Goal: Task Accomplishment & Management: Use online tool/utility

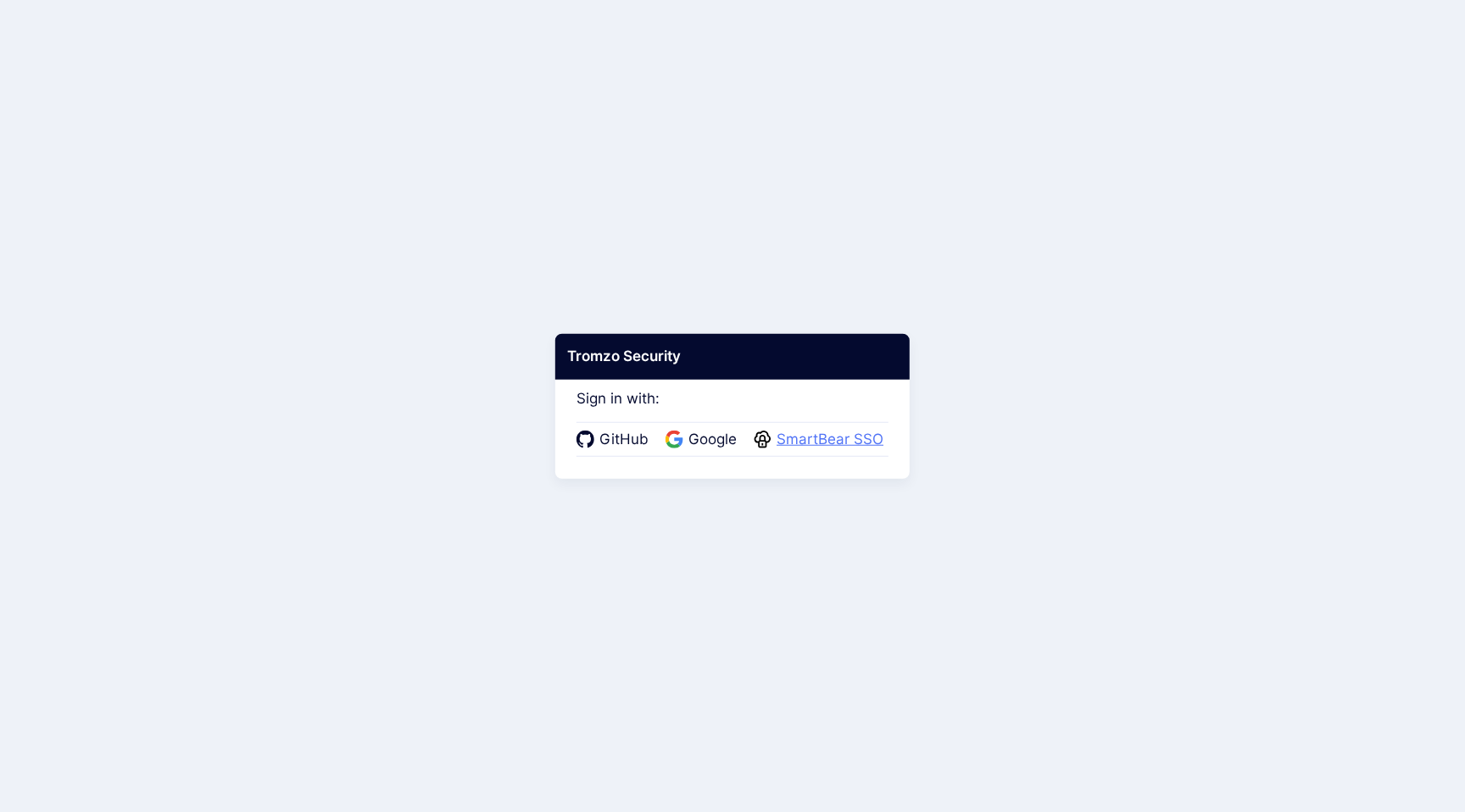
click at [838, 434] on span "SmartBear SSO" at bounding box center [829, 440] width 117 height 22
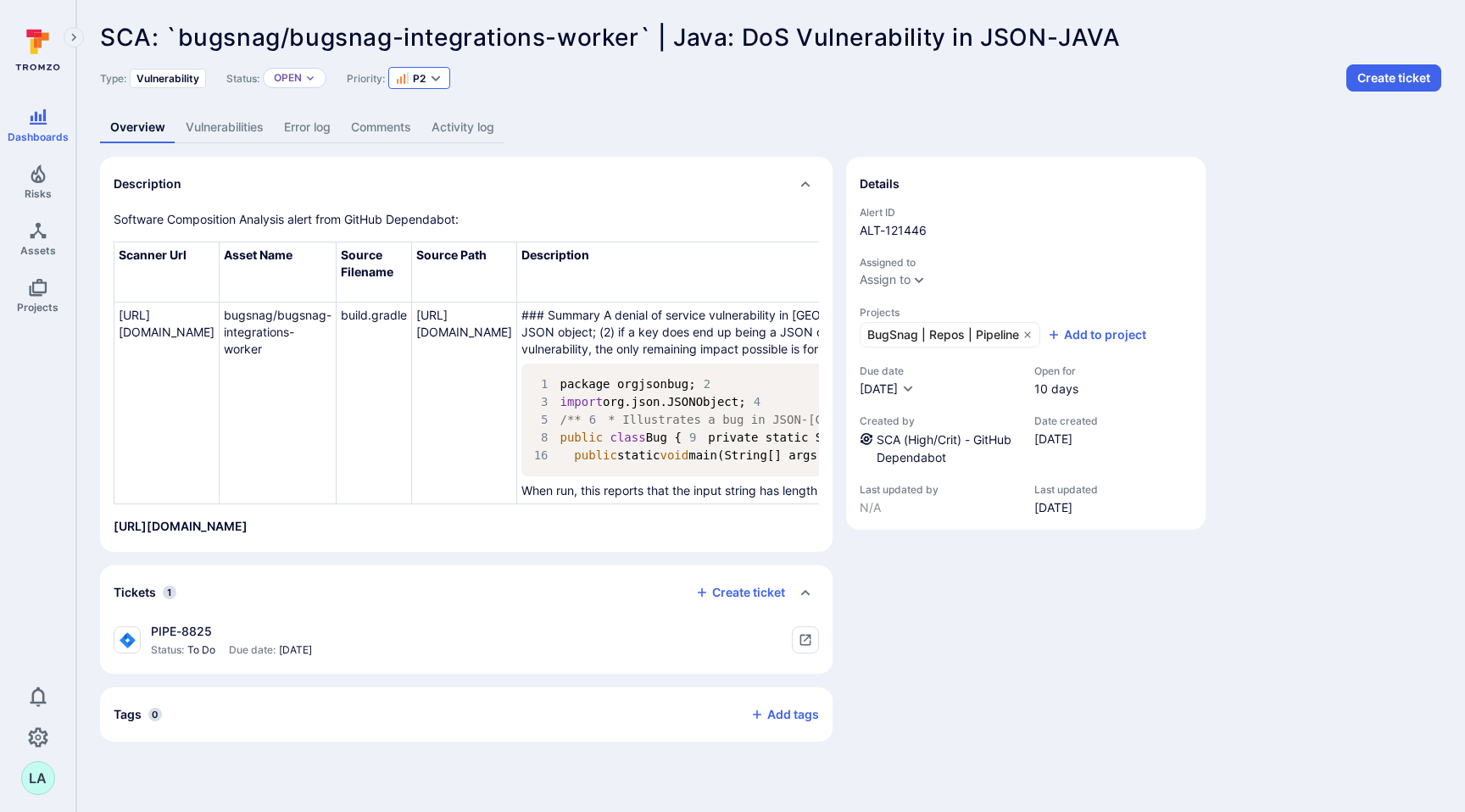
click at [441, 83] on icon "Expand dropdown" at bounding box center [435, 78] width 14 height 14
click at [440, 204] on div "P4" at bounding box center [465, 204] width 121 height 20
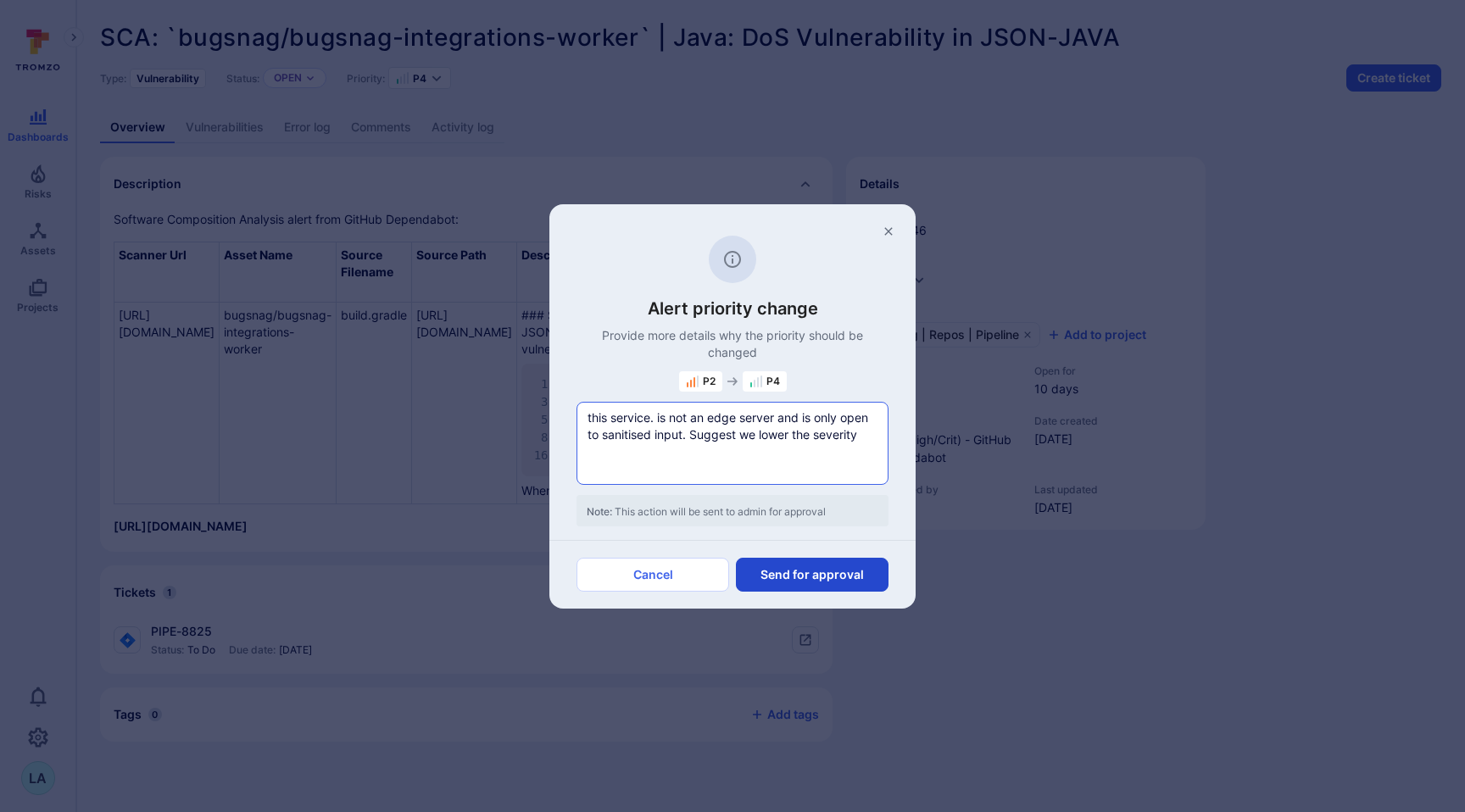
type textarea "this service. is not an edge server and is only open to sanitised input. Sugges…"
click at [807, 576] on button "Send for approval" at bounding box center [812, 575] width 153 height 34
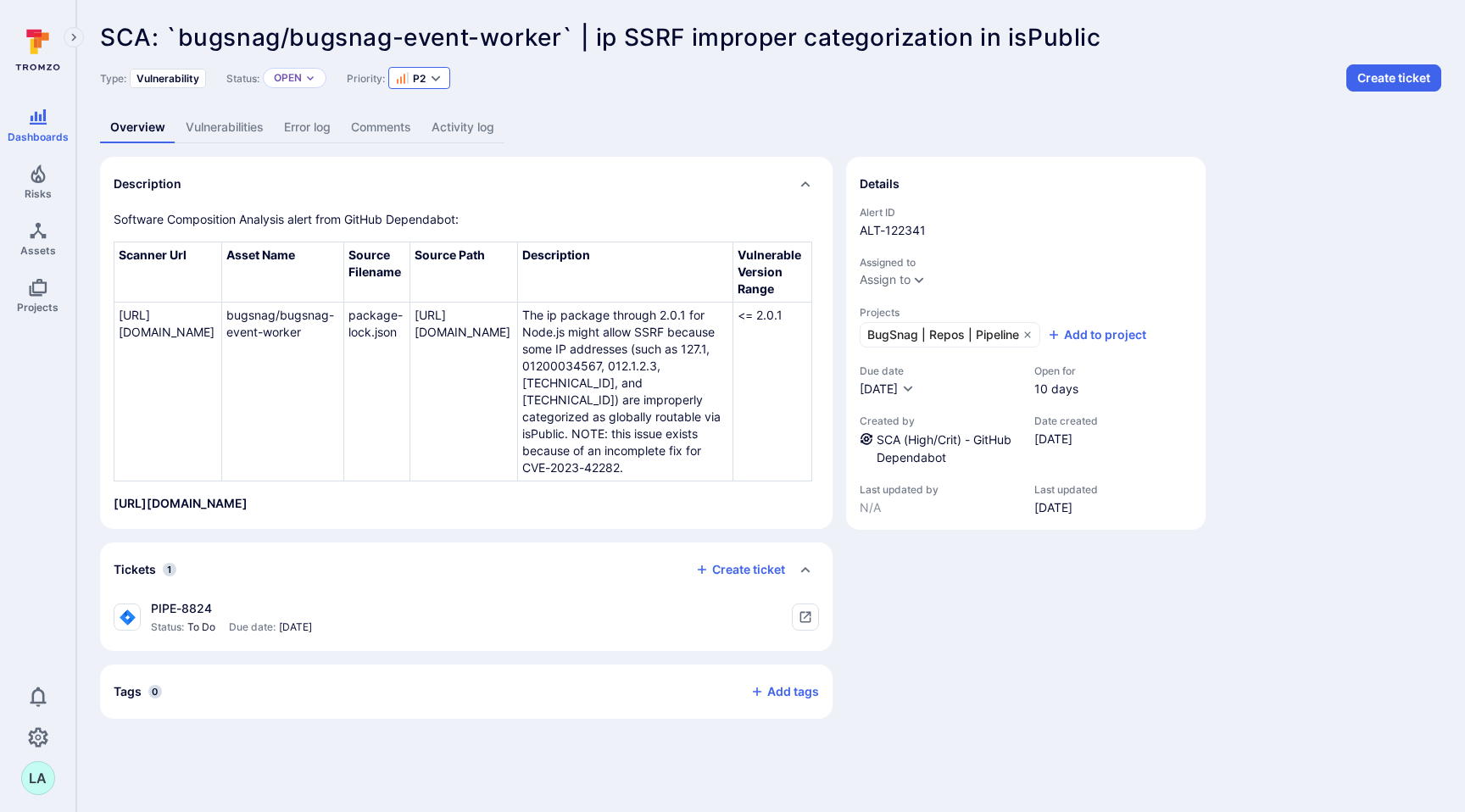
click at [436, 81] on icon "Expand dropdown" at bounding box center [435, 78] width 9 height 6
click at [443, 233] on div "P5" at bounding box center [465, 231] width 121 height 20
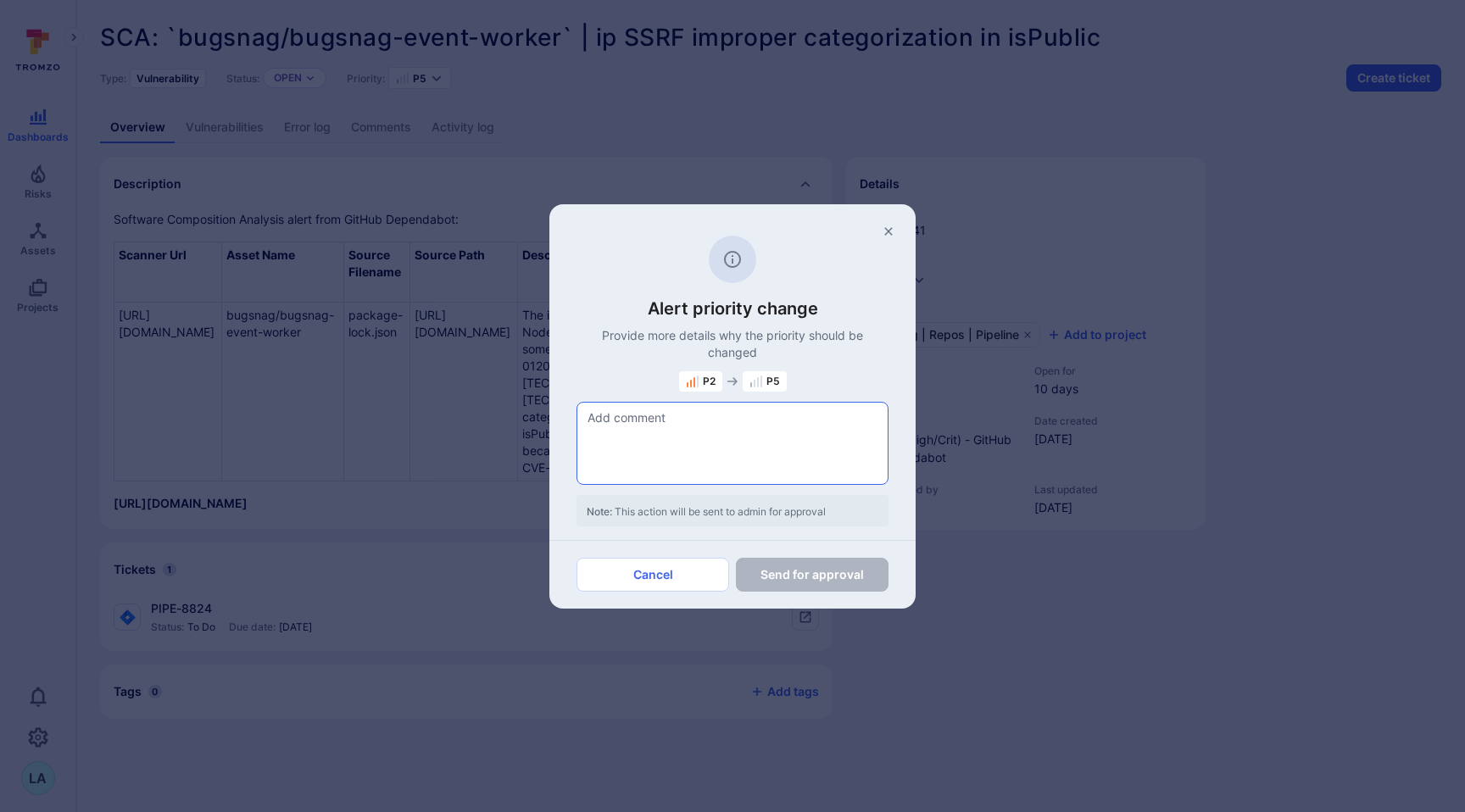
click at [643, 450] on textarea at bounding box center [733, 444] width 310 height 82
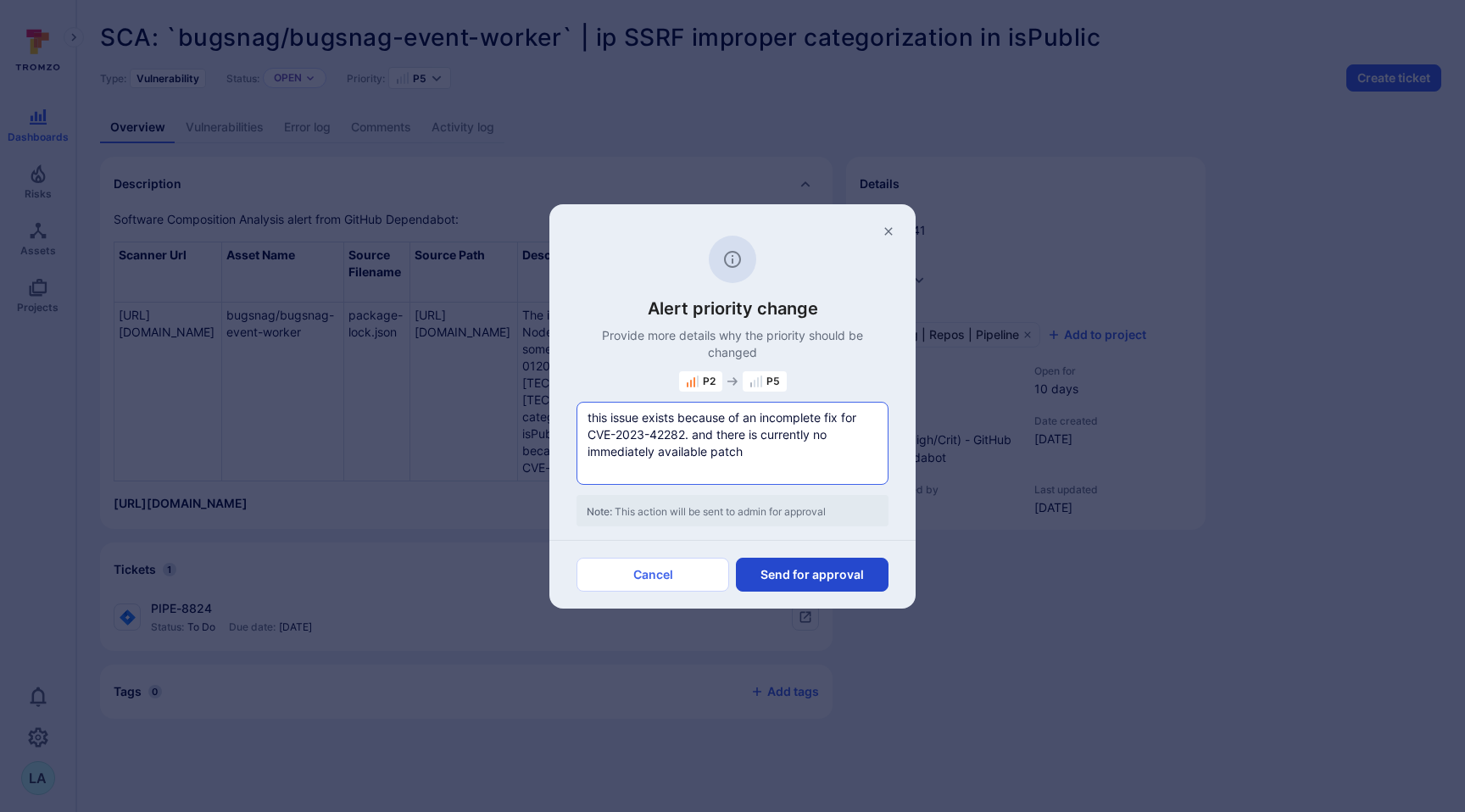
type textarea "this issue exists because of an incomplete fix for CVE-2023-42282. and there is…"
click at [811, 576] on button "Send for approval" at bounding box center [812, 575] width 153 height 34
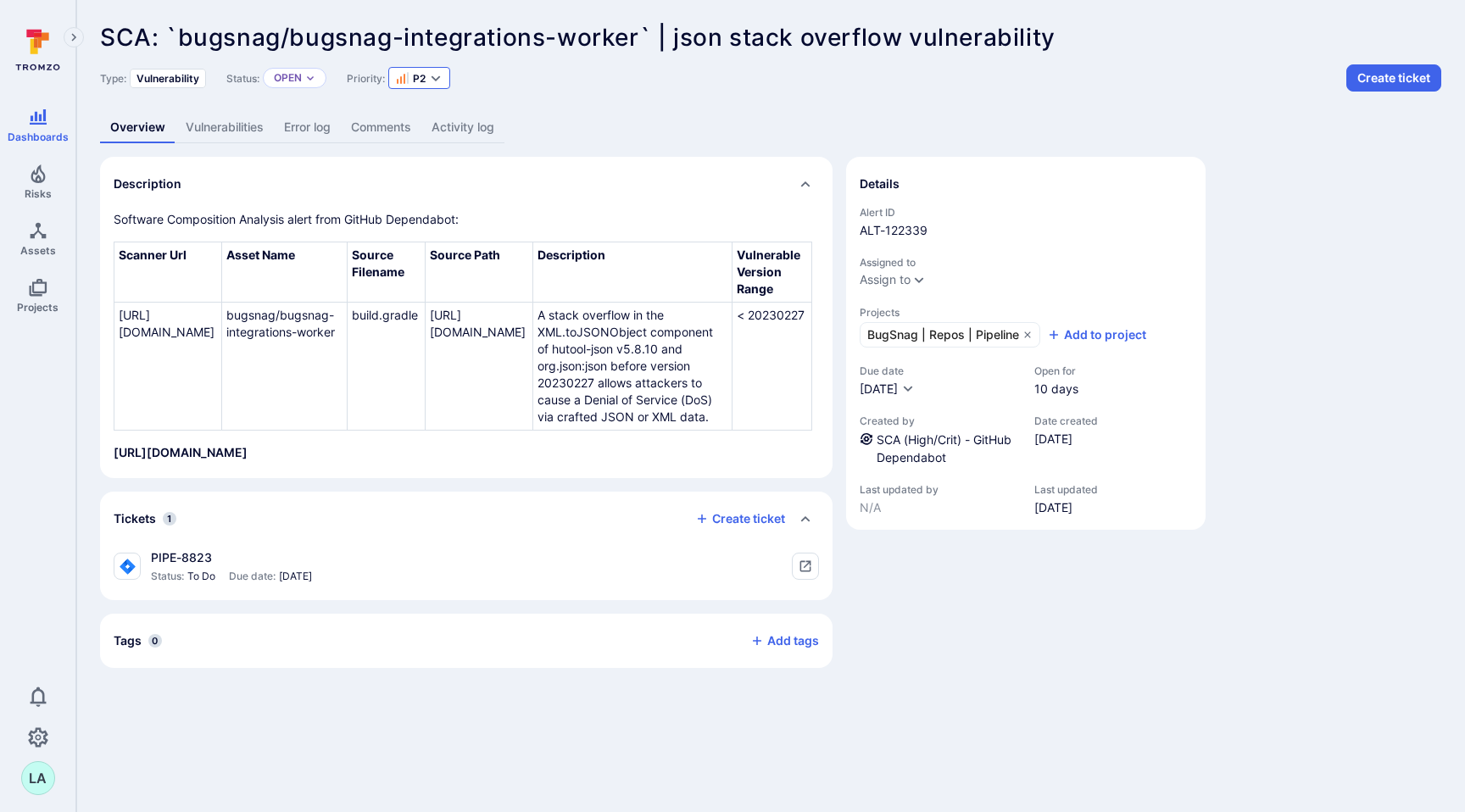
click at [441, 79] on icon "Expand dropdown" at bounding box center [435, 78] width 14 height 14
click at [451, 231] on div "P5" at bounding box center [465, 231] width 121 height 20
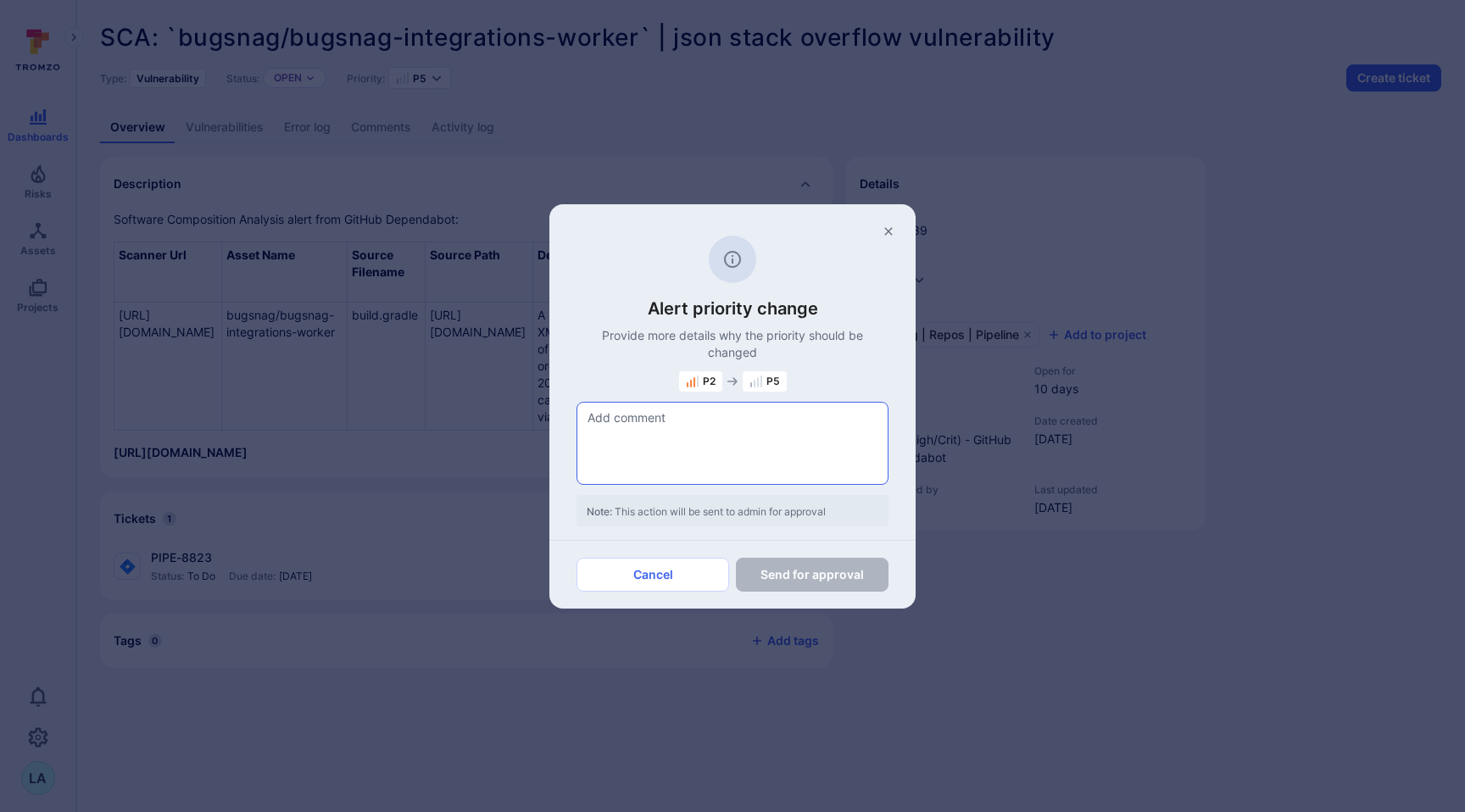
click at [660, 453] on textarea at bounding box center [733, 444] width 310 height 82
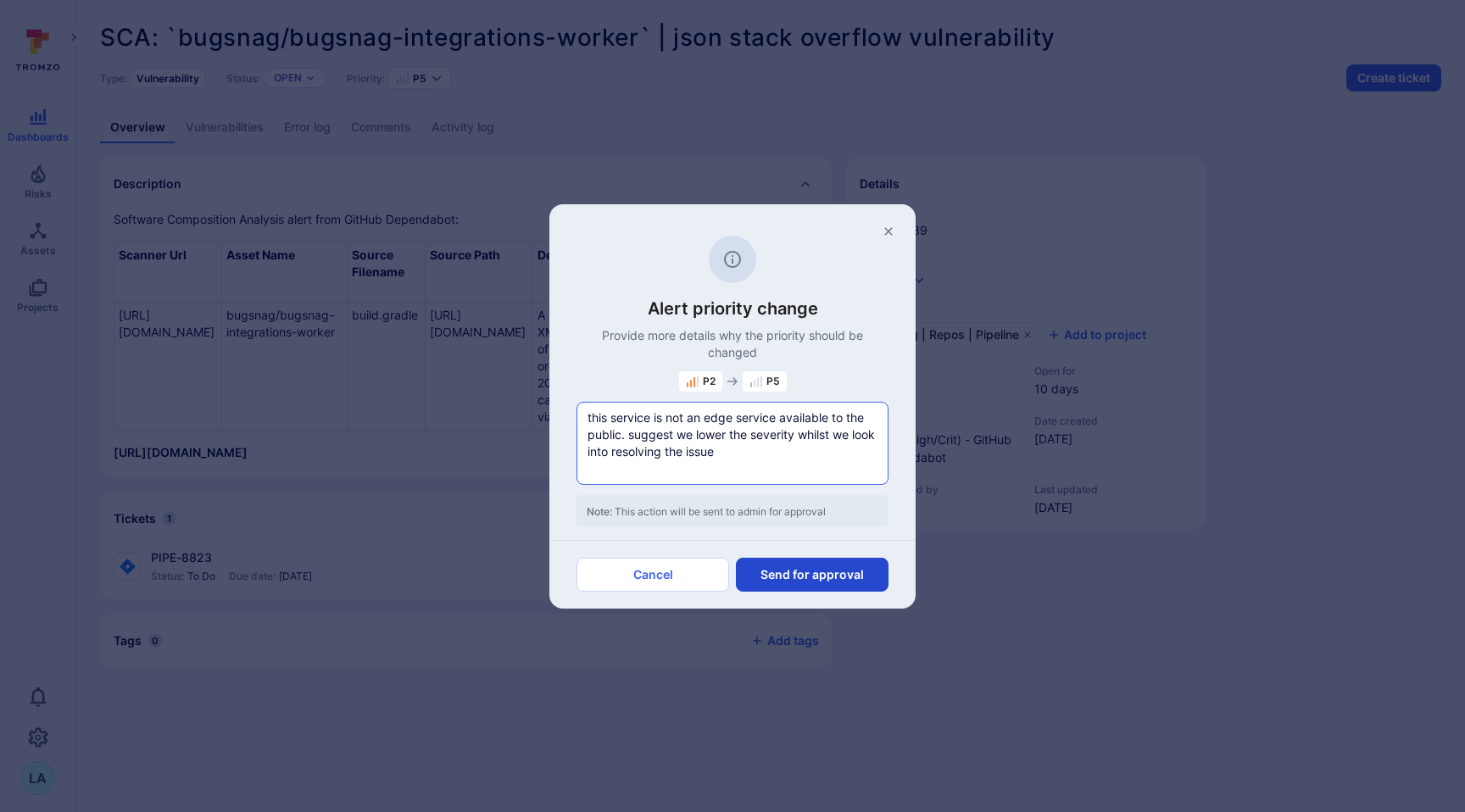
type textarea "this service is not an edge service available to the public. suggest we lower t…"
click at [793, 577] on button "Send for approval" at bounding box center [812, 575] width 153 height 34
